Goal: Task Accomplishment & Management: Use online tool/utility

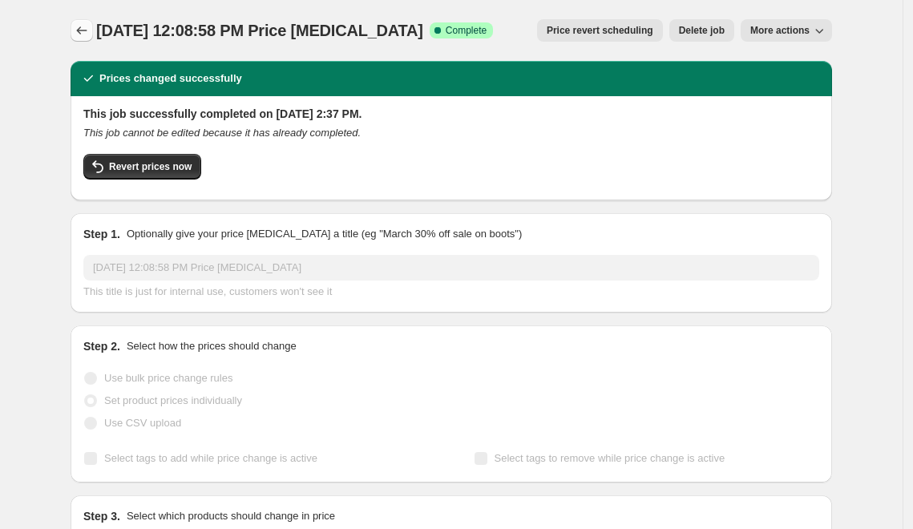
click at [88, 30] on icon "Price change jobs" at bounding box center [82, 30] width 16 height 16
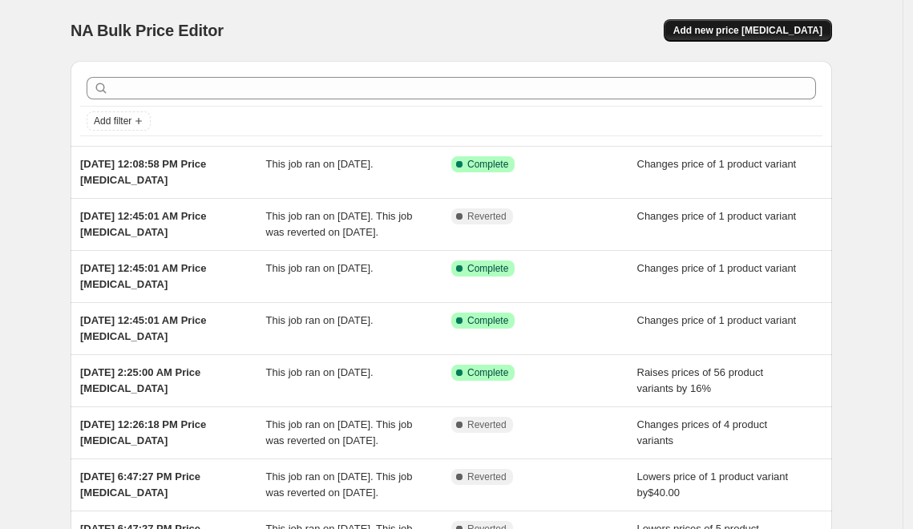
click at [723, 35] on span "Add new price [MEDICAL_DATA]" at bounding box center [748, 30] width 149 height 13
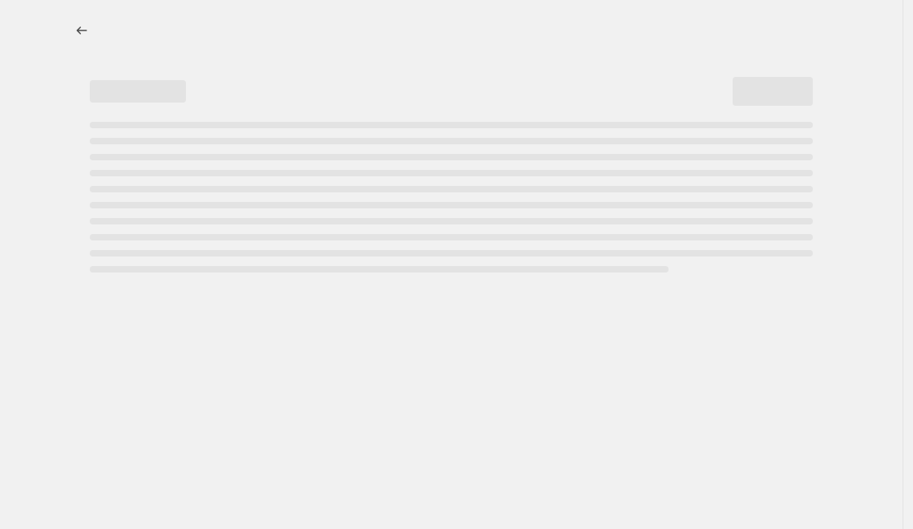
select select "percentage"
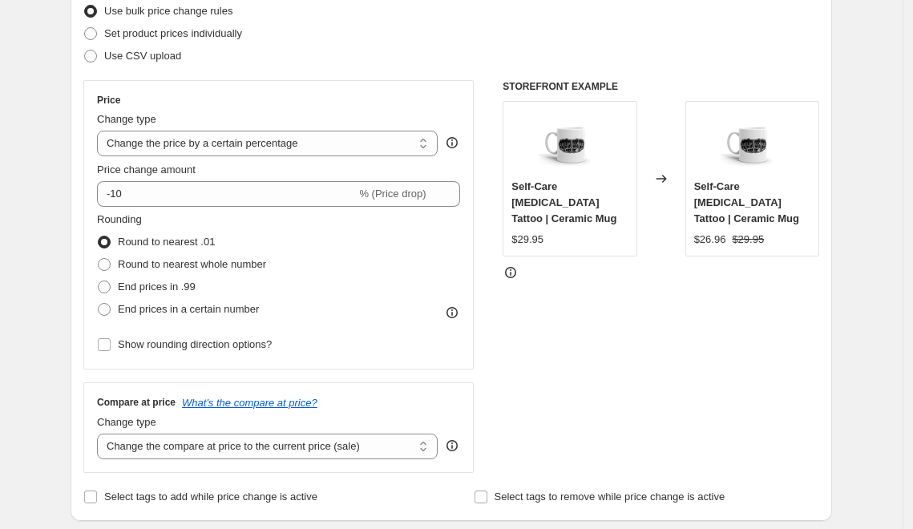
scroll to position [205, 0]
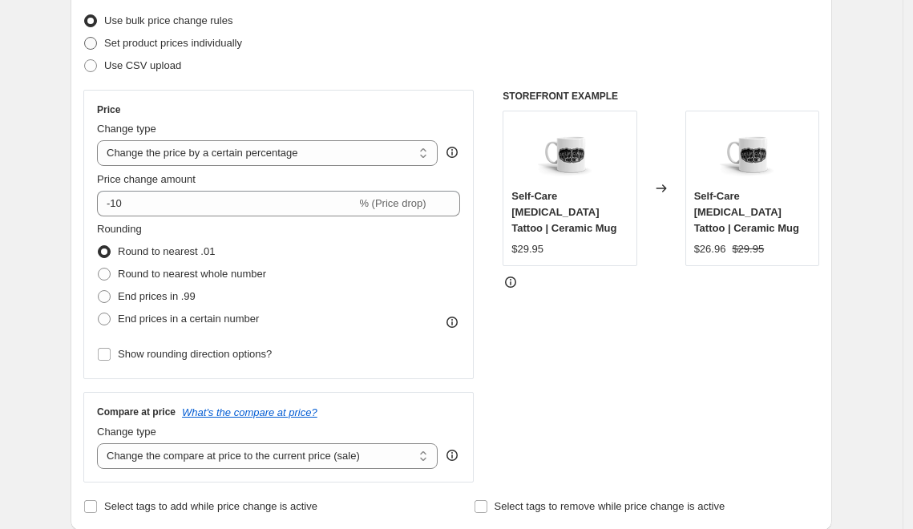
click at [98, 41] on span at bounding box center [90, 43] width 14 height 14
click at [85, 38] on input "Set product prices individually" at bounding box center [84, 37] width 1 height 1
radio input "true"
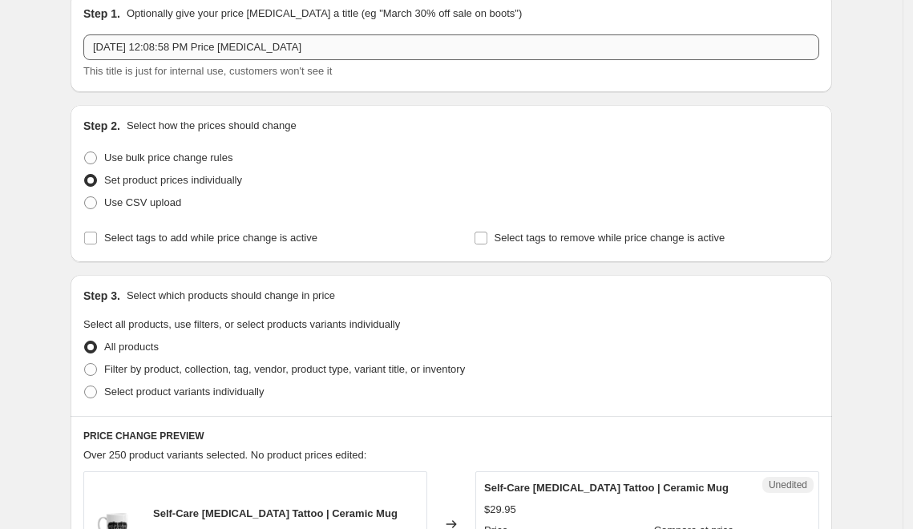
scroll to position [0, 0]
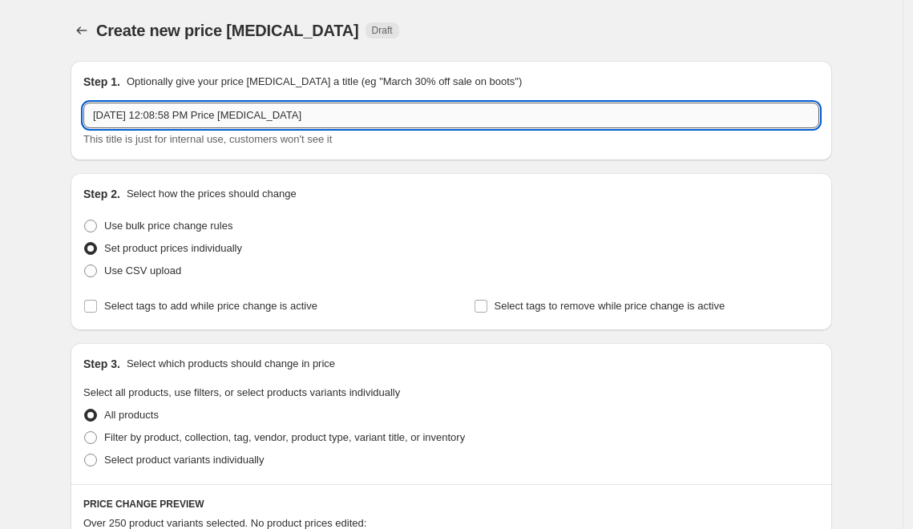
click at [168, 115] on input "[DATE] 12:08:58 PM Price [MEDICAL_DATA]" at bounding box center [451, 116] width 736 height 26
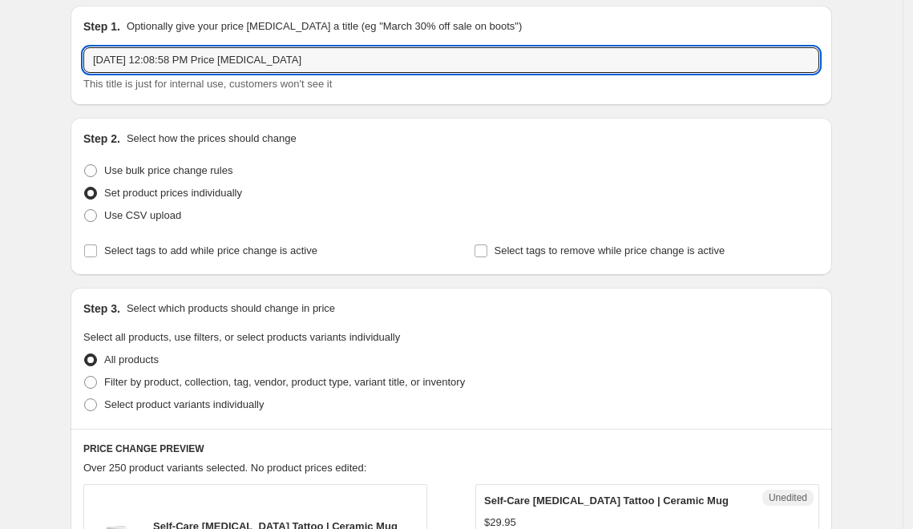
scroll to position [93, 0]
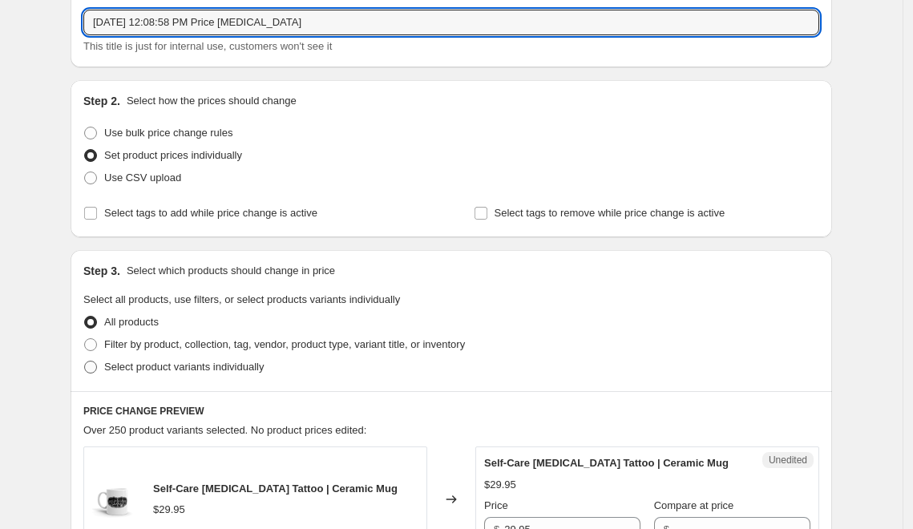
click at [97, 362] on span at bounding box center [90, 367] width 13 height 13
click at [85, 362] on input "Select product variants individually" at bounding box center [84, 361] width 1 height 1
radio input "true"
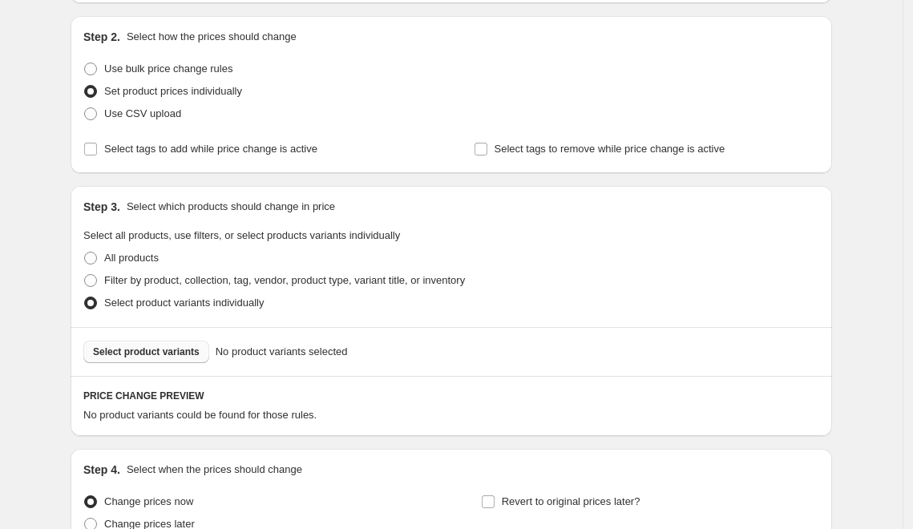
scroll to position [169, 0]
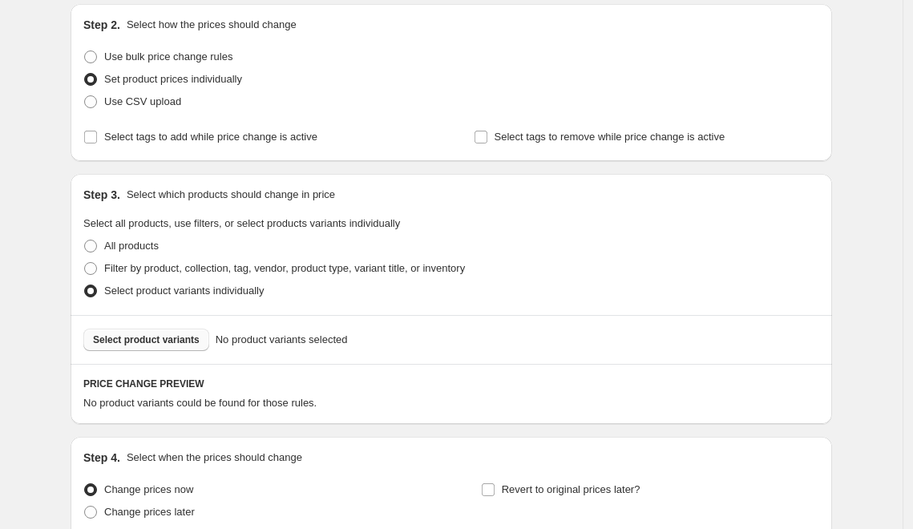
click at [193, 334] on span "Select product variants" at bounding box center [146, 340] width 107 height 13
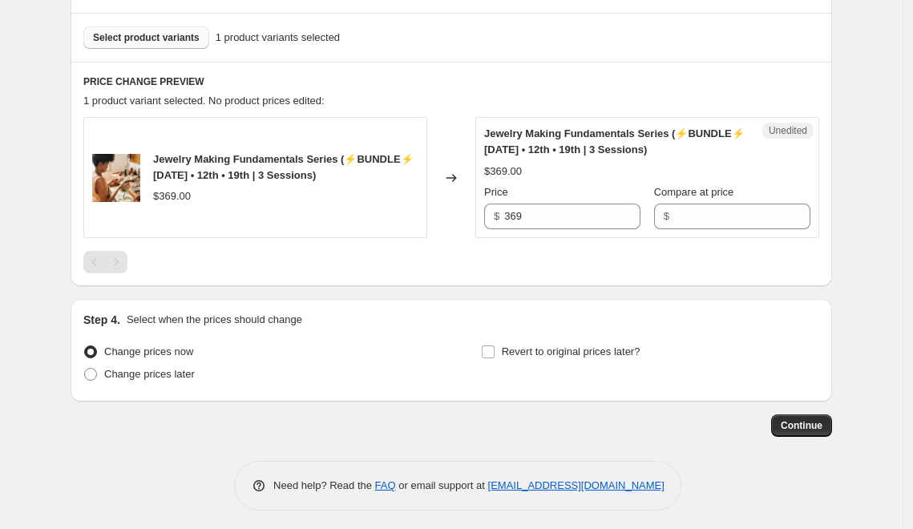
scroll to position [475, 0]
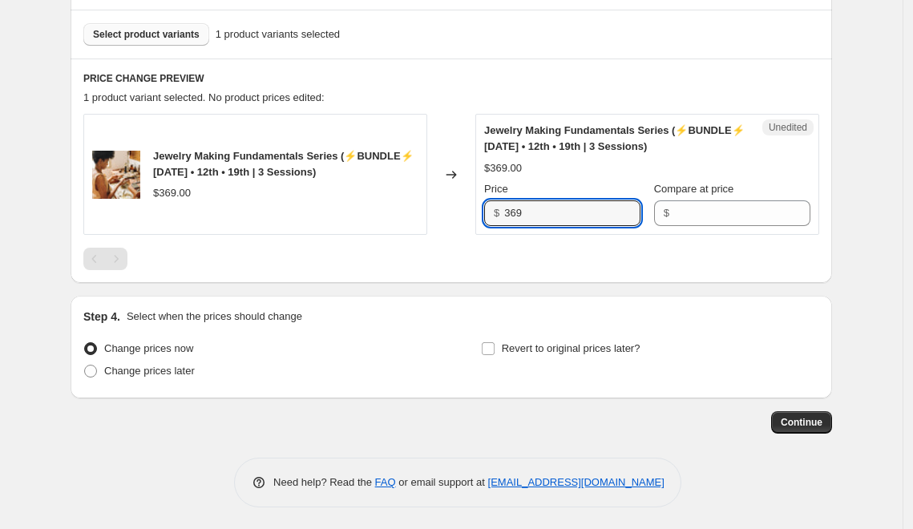
drag, startPoint x: 508, startPoint y: 209, endPoint x: 467, endPoint y: 211, distance: 40.9
click at [467, 211] on div "Jewelry Making Fundamentals Series (⚡️BUNDLE⚡️ [DATE] • 12th • 19th | 3 Session…" at bounding box center [451, 174] width 736 height 121
click at [759, 209] on input "Compare at price" at bounding box center [742, 213] width 136 height 26
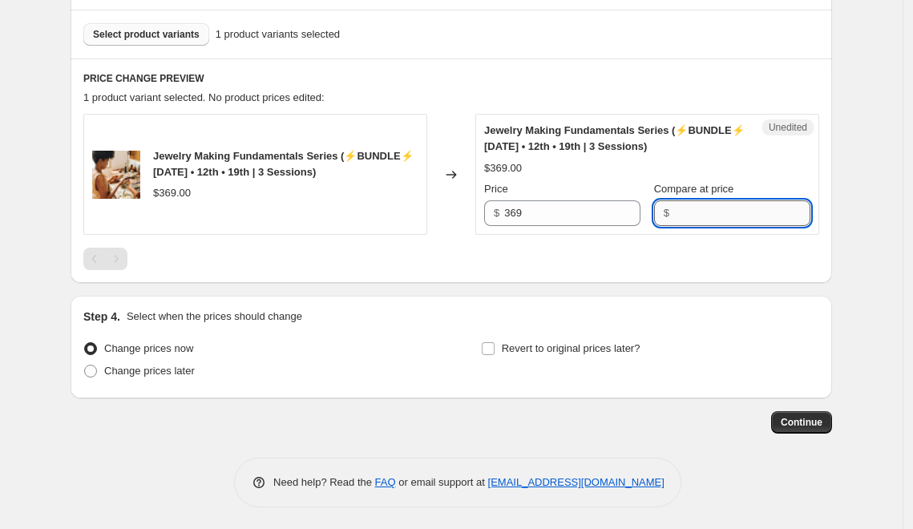
paste input "369"
type input "369"
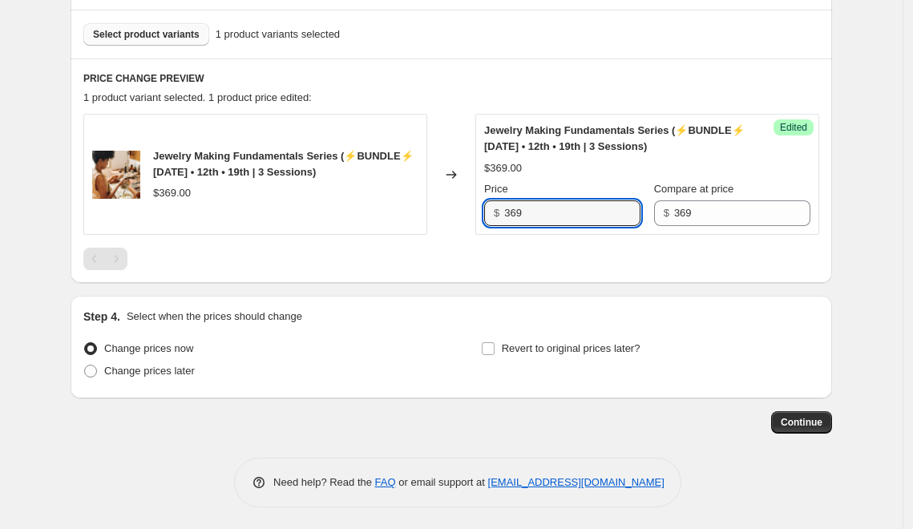
drag, startPoint x: 601, startPoint y: 213, endPoint x: 487, endPoint y: 216, distance: 113.9
click at [487, 216] on div "Success Edited Jewelry Making Fundamentals Series (⚡️BUNDLE⚡️ [DATE] • 12th • 1…" at bounding box center [648, 174] width 344 height 121
type input "299"
click at [802, 422] on span "Continue" at bounding box center [802, 422] width 42 height 13
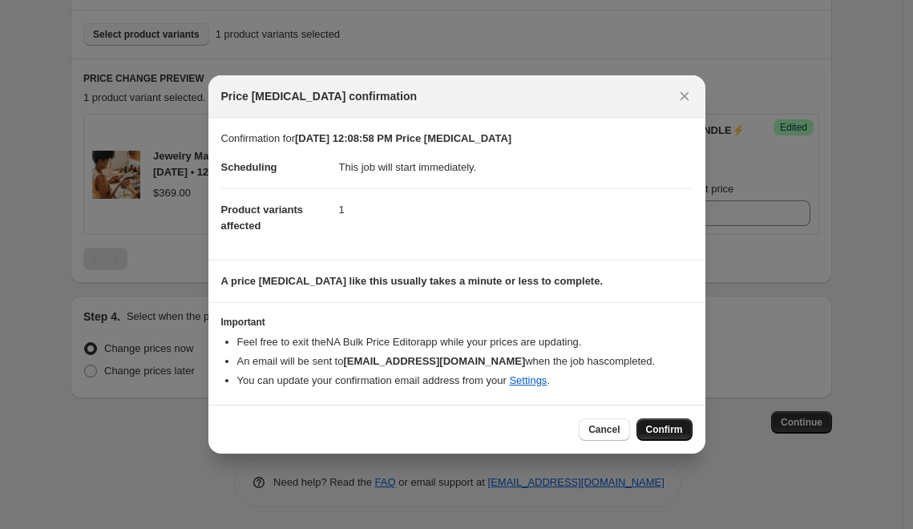
click at [671, 429] on span "Confirm" at bounding box center [664, 429] width 37 height 13
